Goal: Information Seeking & Learning: Learn about a topic

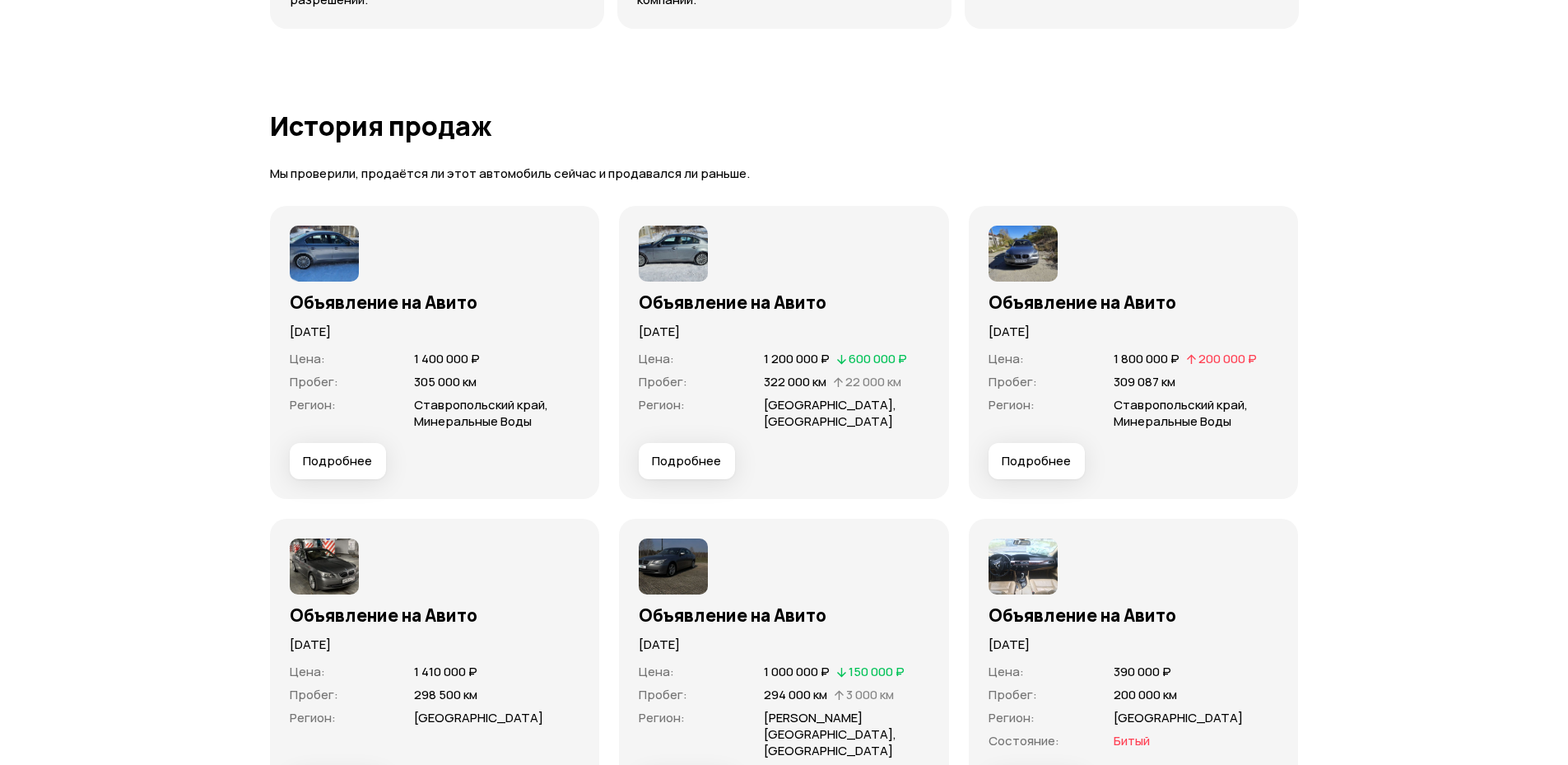
scroll to position [4446, 0]
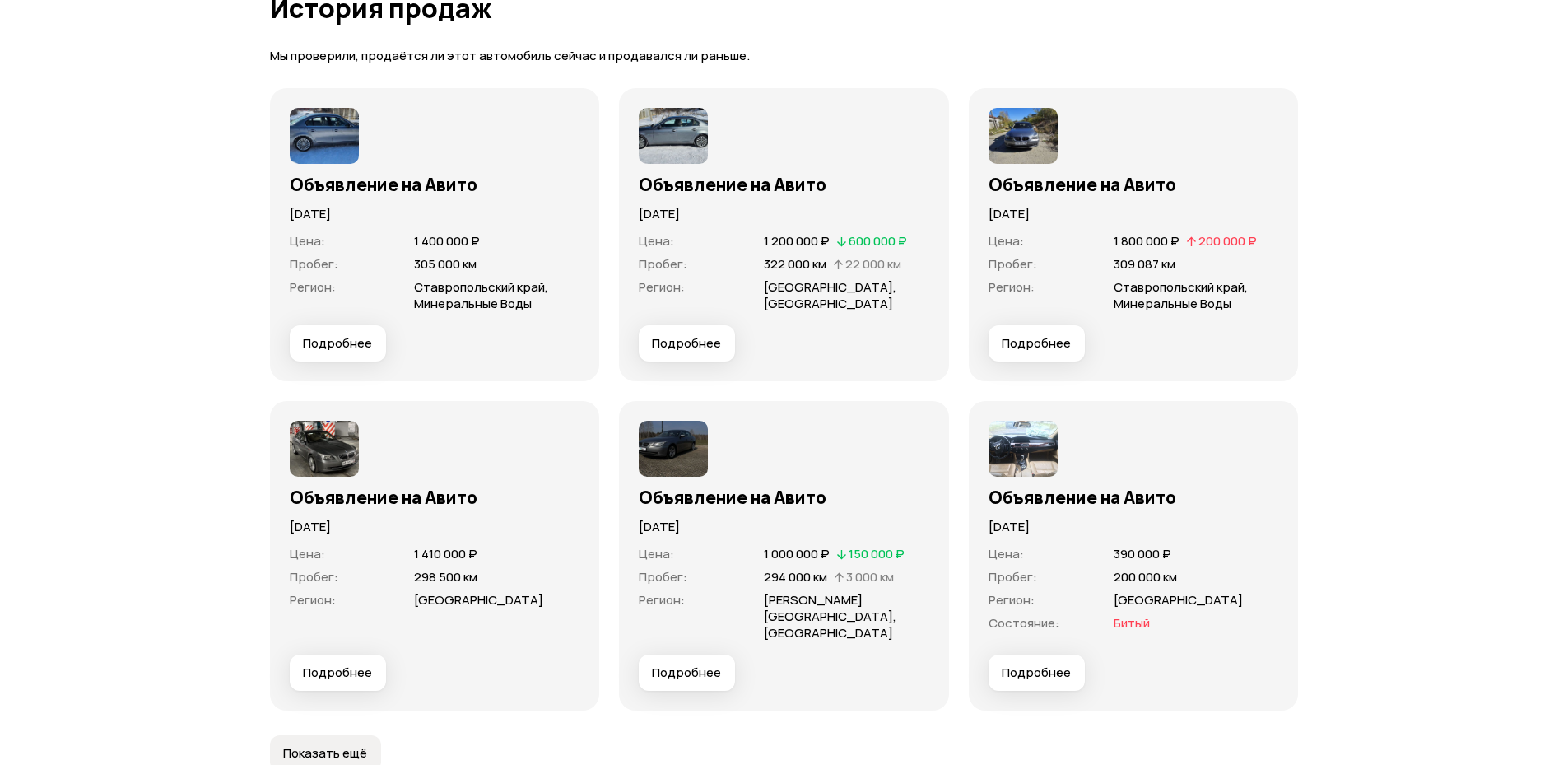
click at [1042, 665] on span "Подробнее" at bounding box center [1036, 673] width 69 height 17
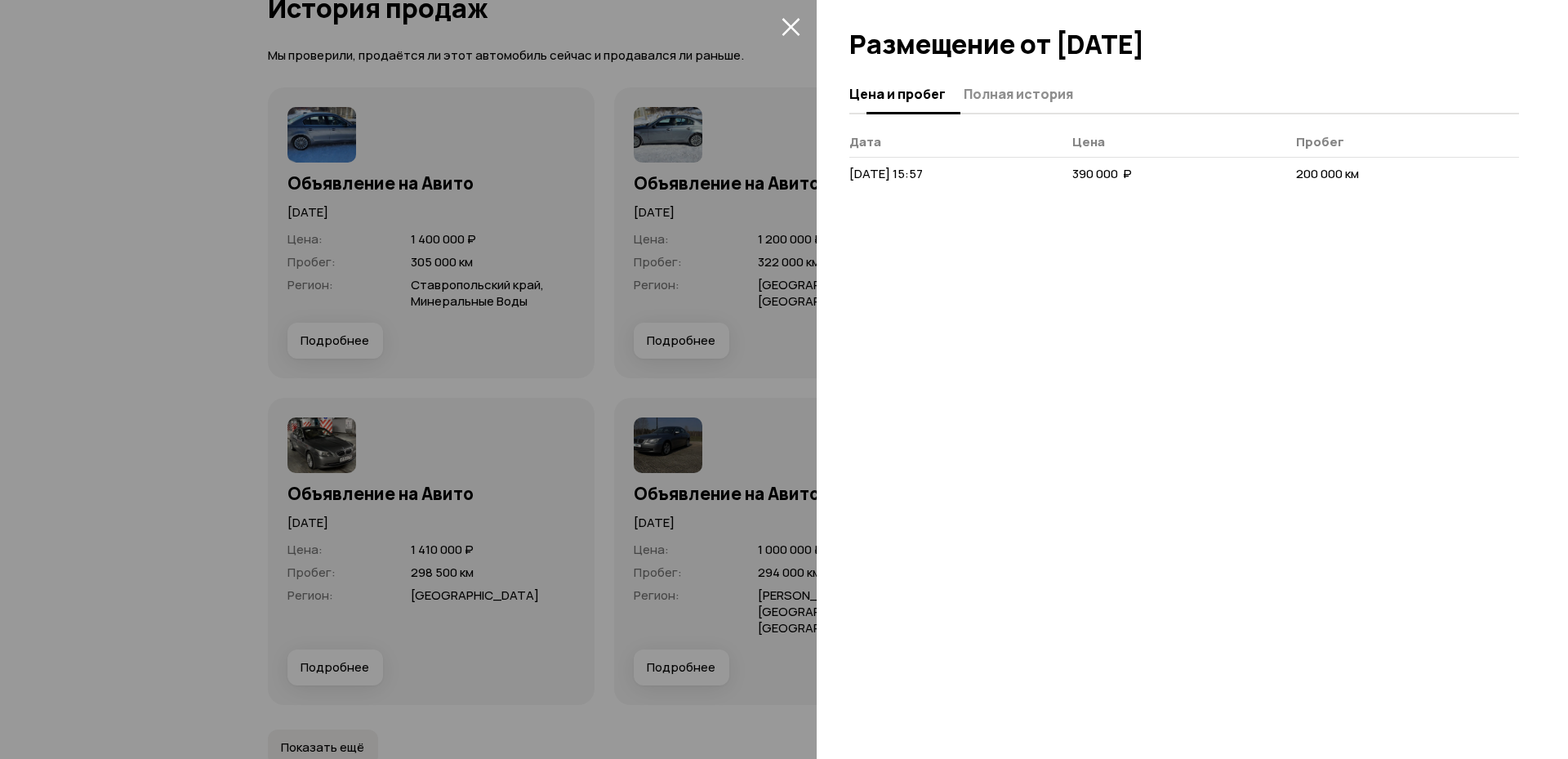
click at [992, 85] on span "Полная история" at bounding box center [1019, 94] width 110 height 17
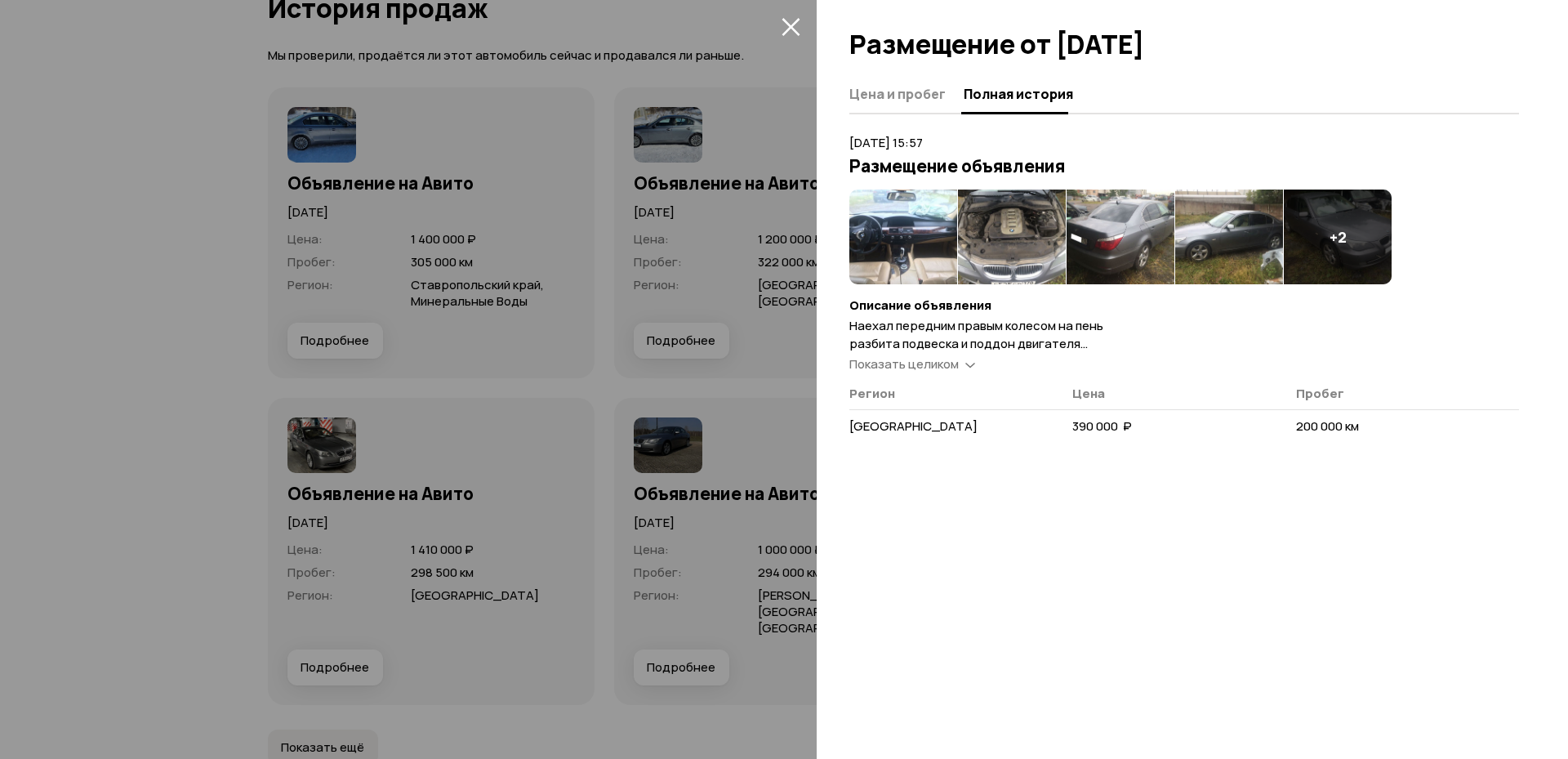
click at [914, 235] on img at bounding box center [903, 236] width 108 height 95
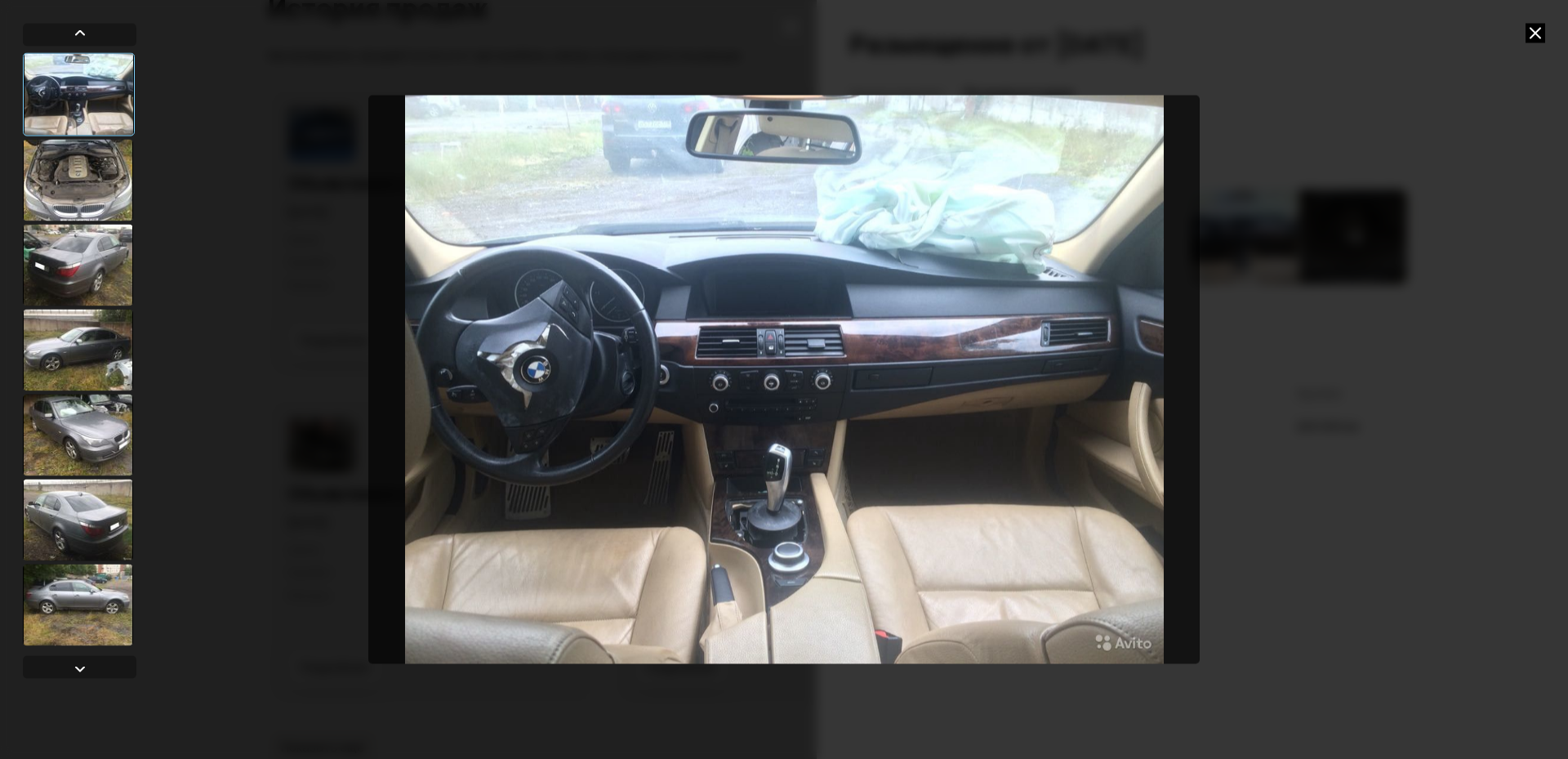
click at [114, 183] on div at bounding box center [78, 180] width 111 height 82
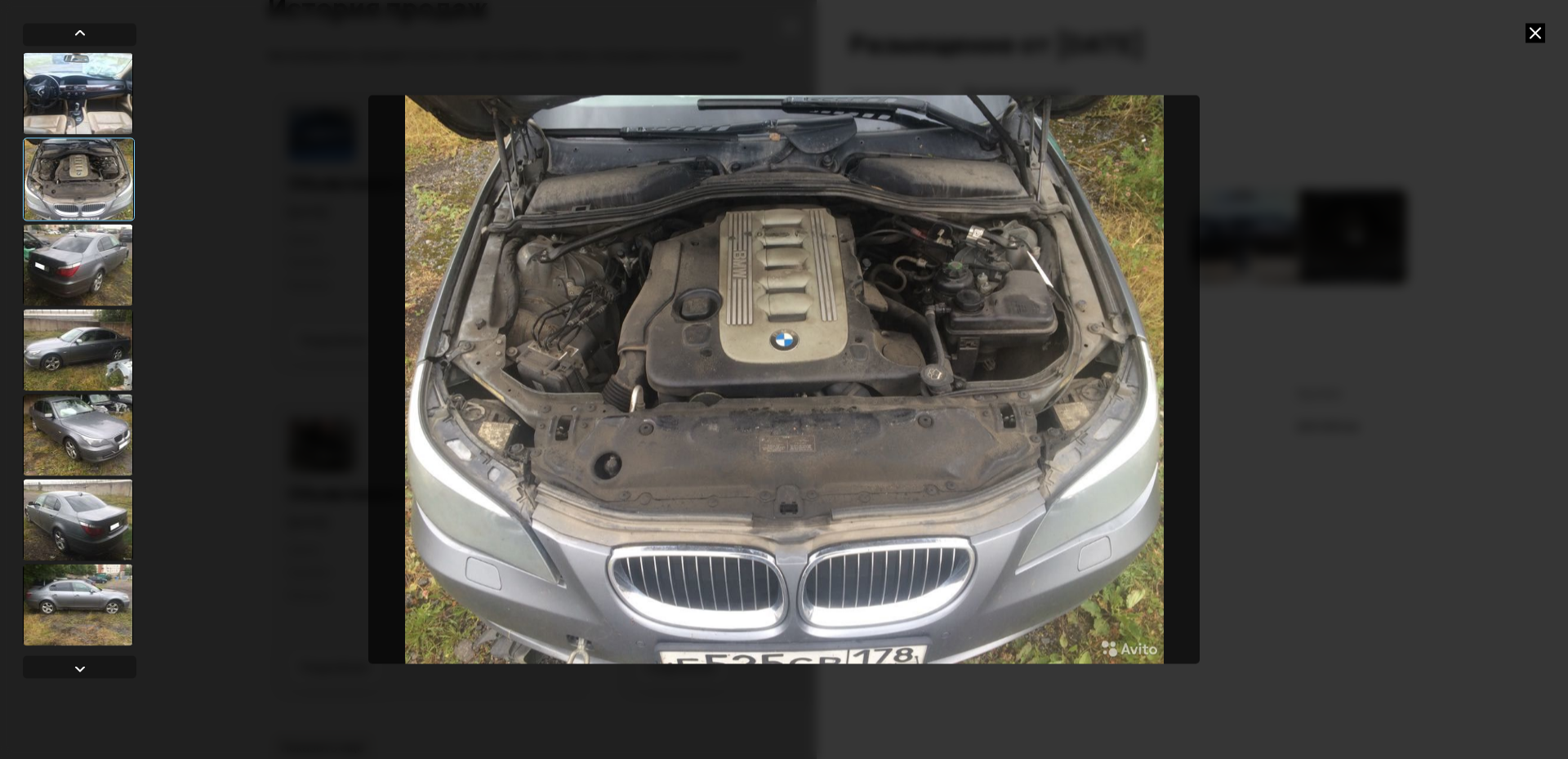
click at [90, 257] on div at bounding box center [78, 265] width 111 height 82
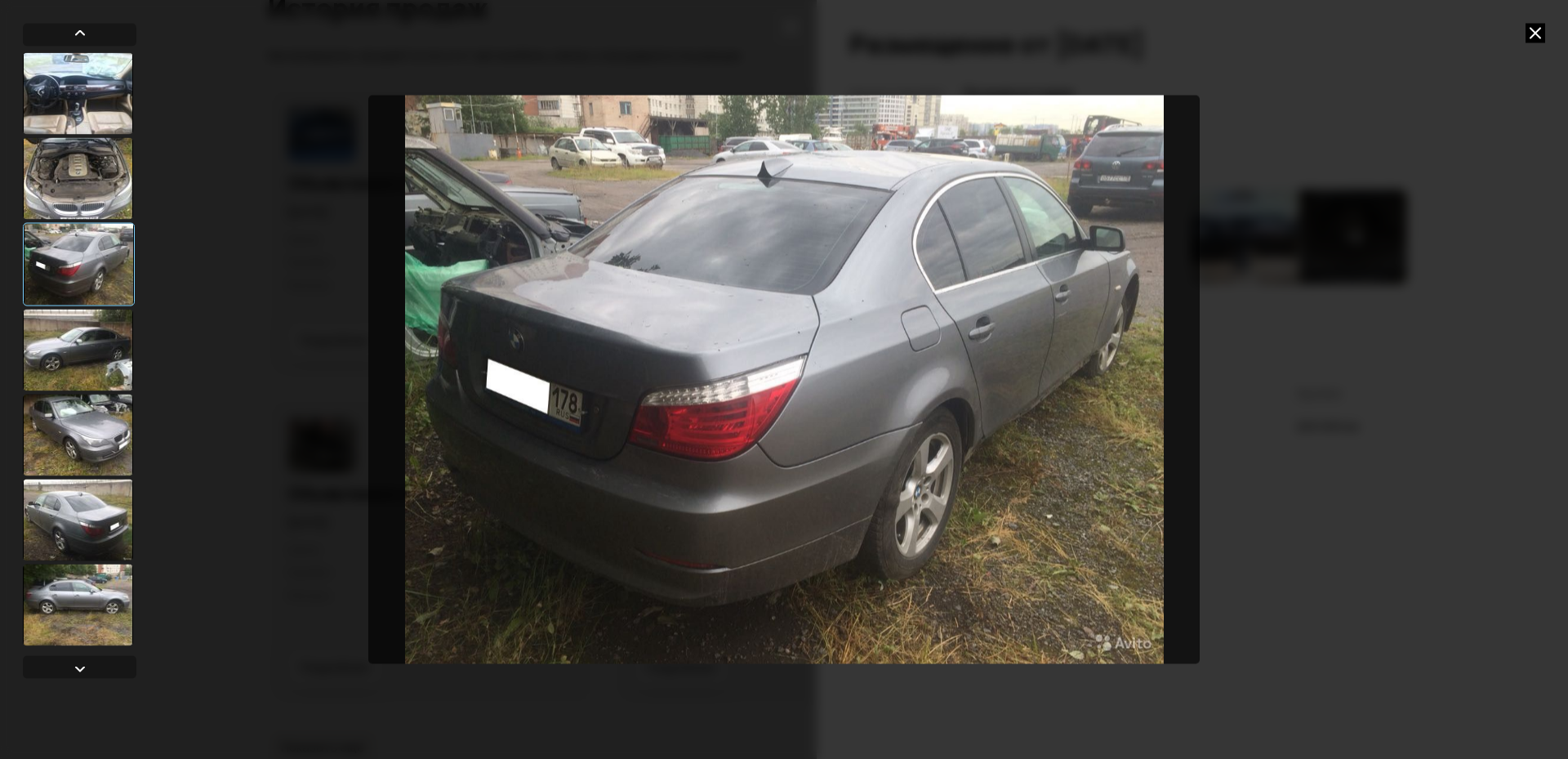
click at [70, 361] on div at bounding box center [78, 350] width 111 height 82
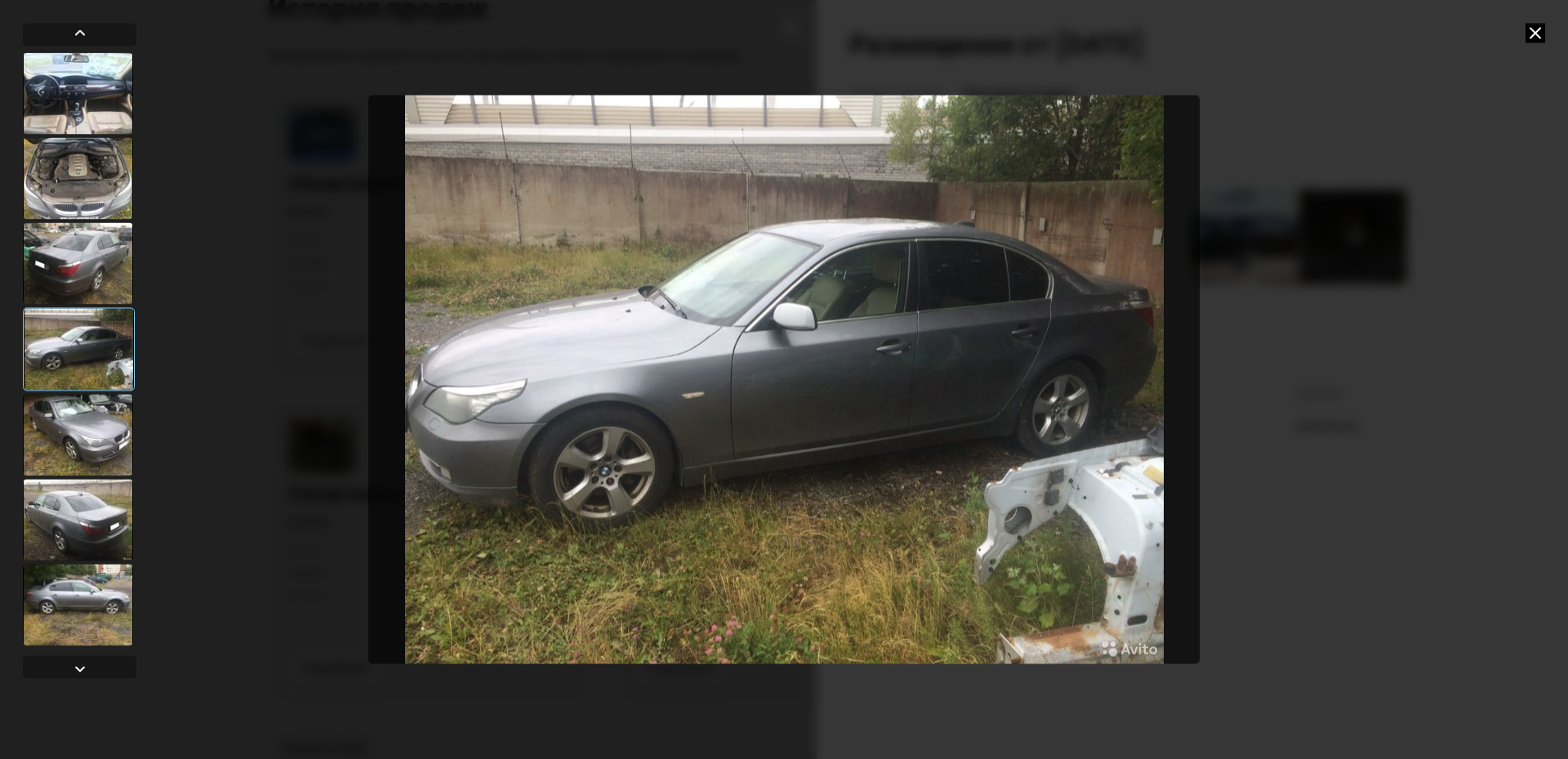
click at [75, 426] on div at bounding box center [78, 435] width 111 height 82
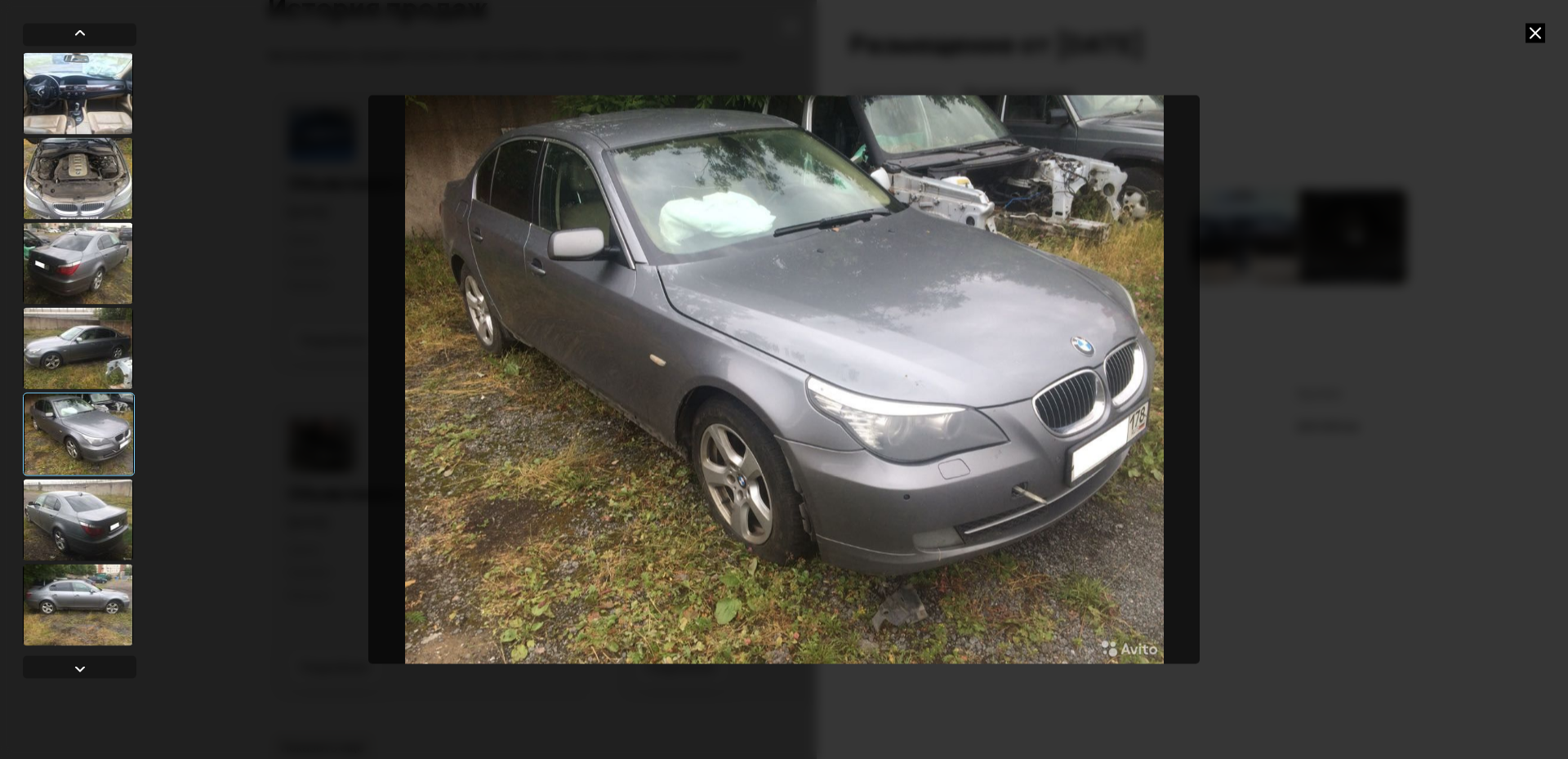
click at [89, 508] on div at bounding box center [78, 519] width 111 height 82
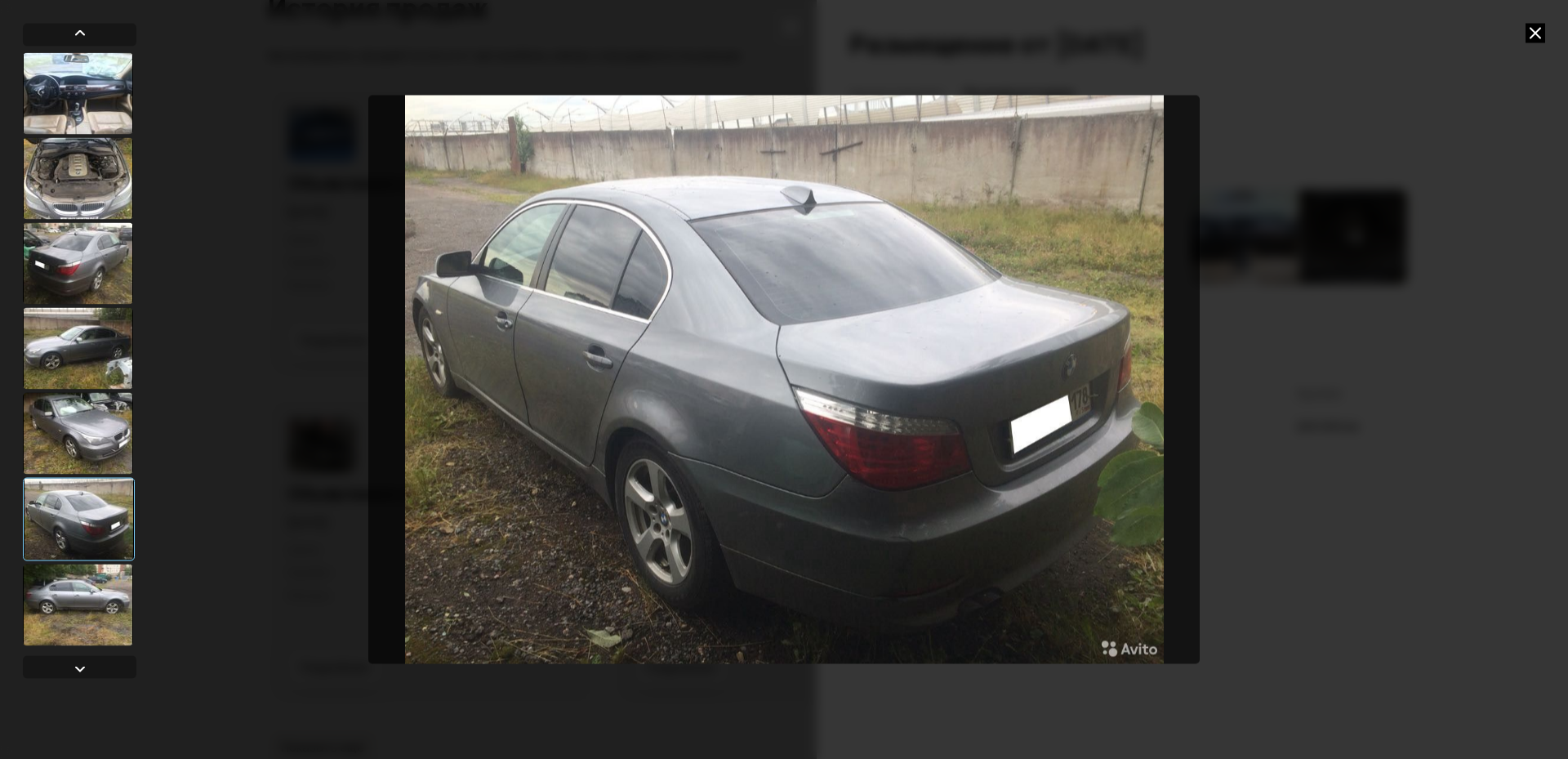
click at [75, 574] on div at bounding box center [78, 605] width 111 height 82
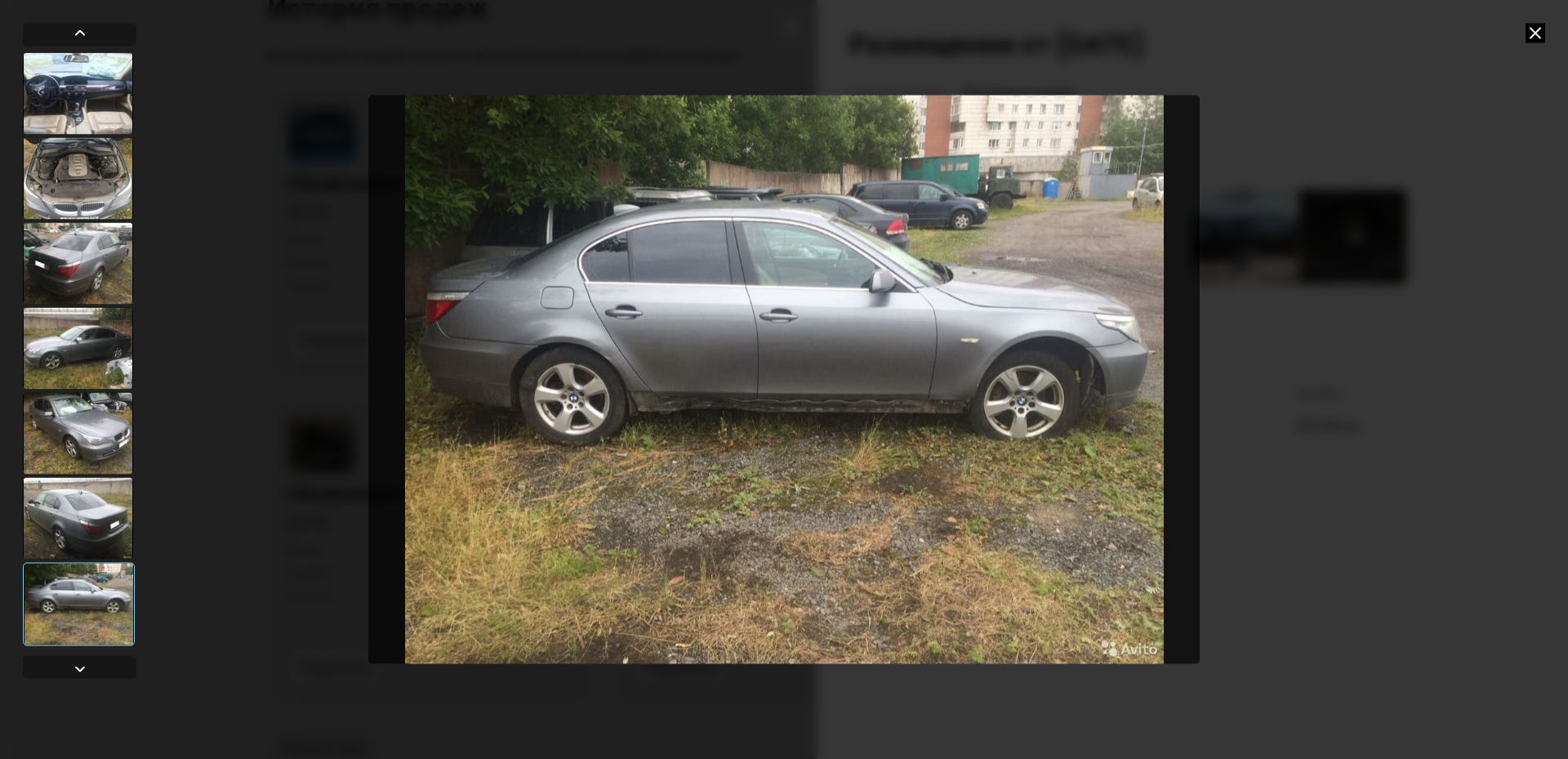
click at [1529, 28] on icon at bounding box center [1535, 32] width 19 height 19
